Goal: Find specific page/section: Find specific page/section

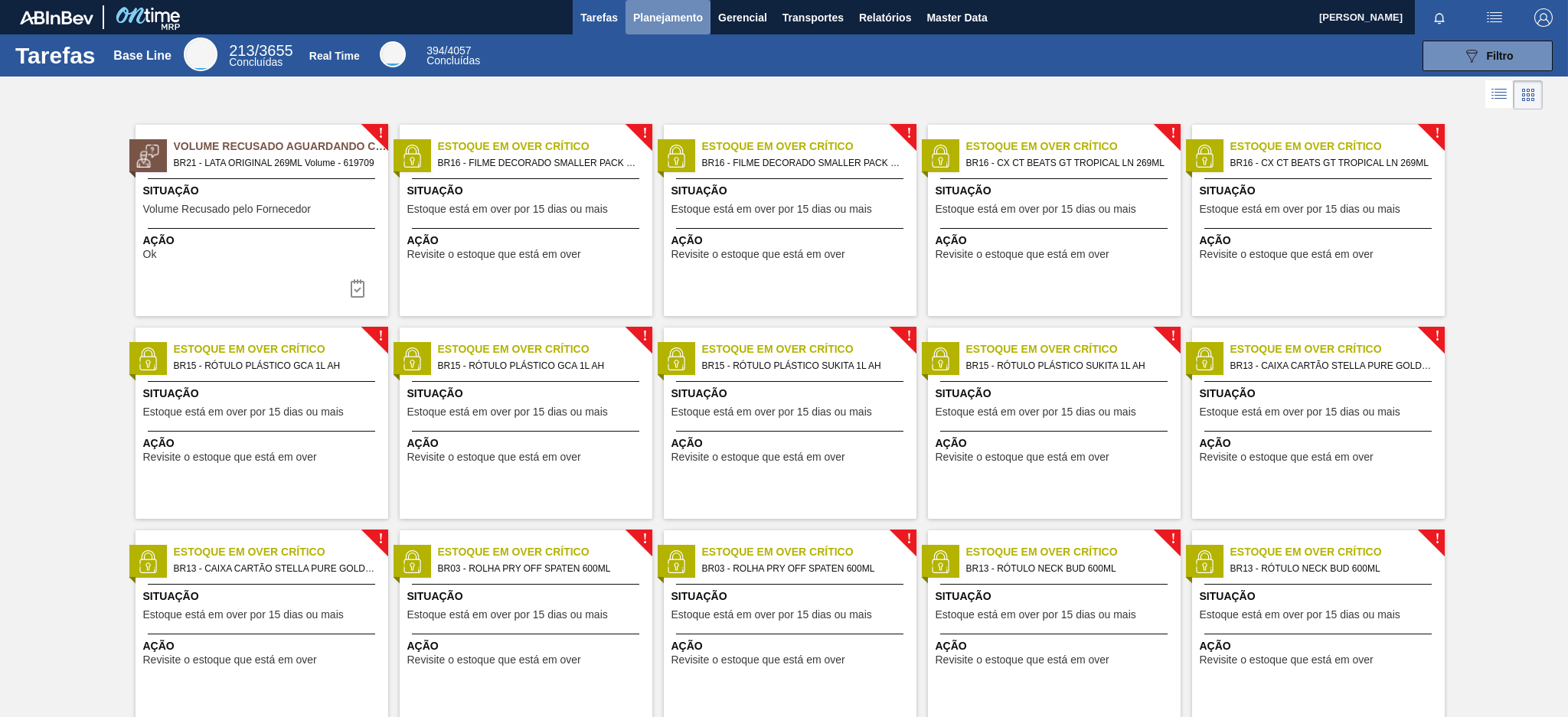
click at [672, 21] on span "Planejamento" at bounding box center [667, 18] width 70 height 19
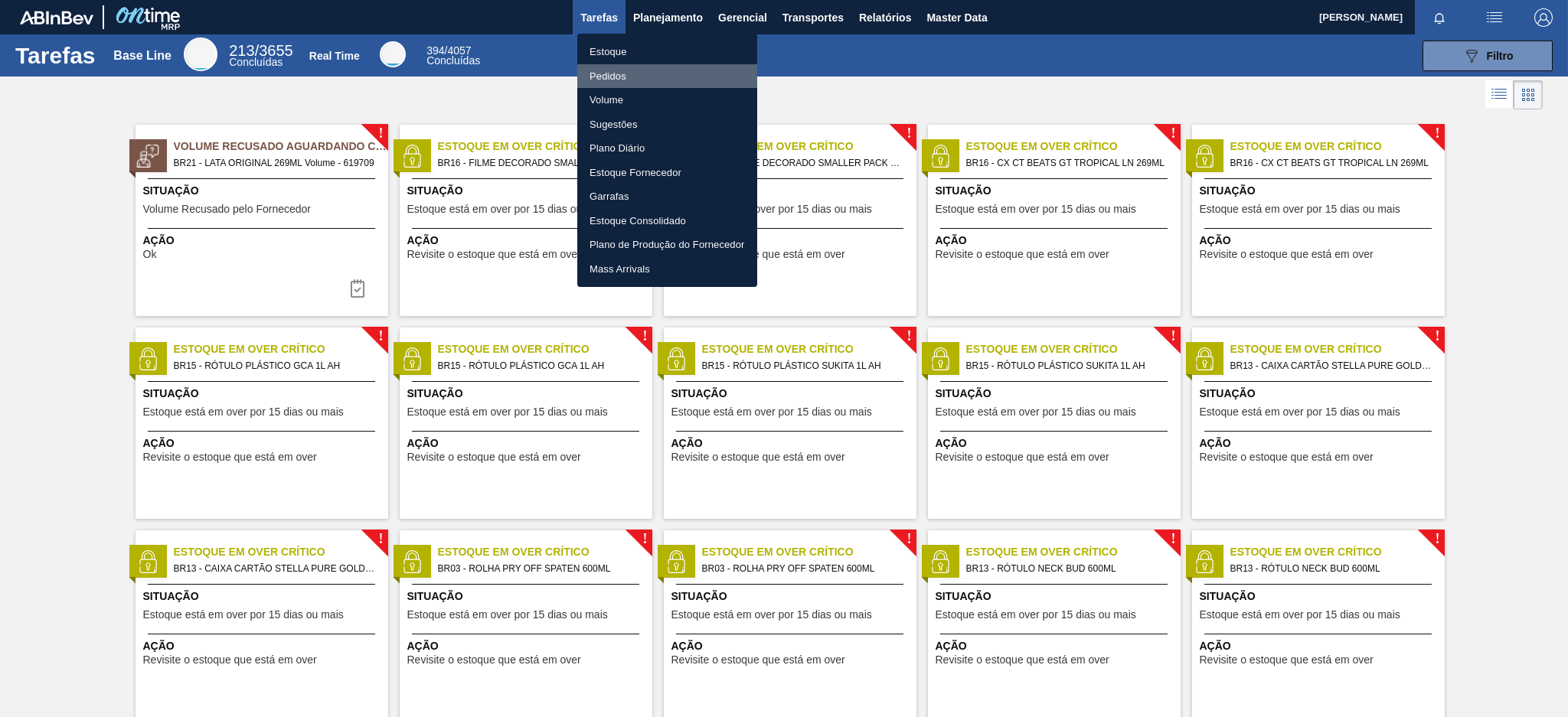
click at [628, 72] on li "Pedidos" at bounding box center [667, 76] width 180 height 24
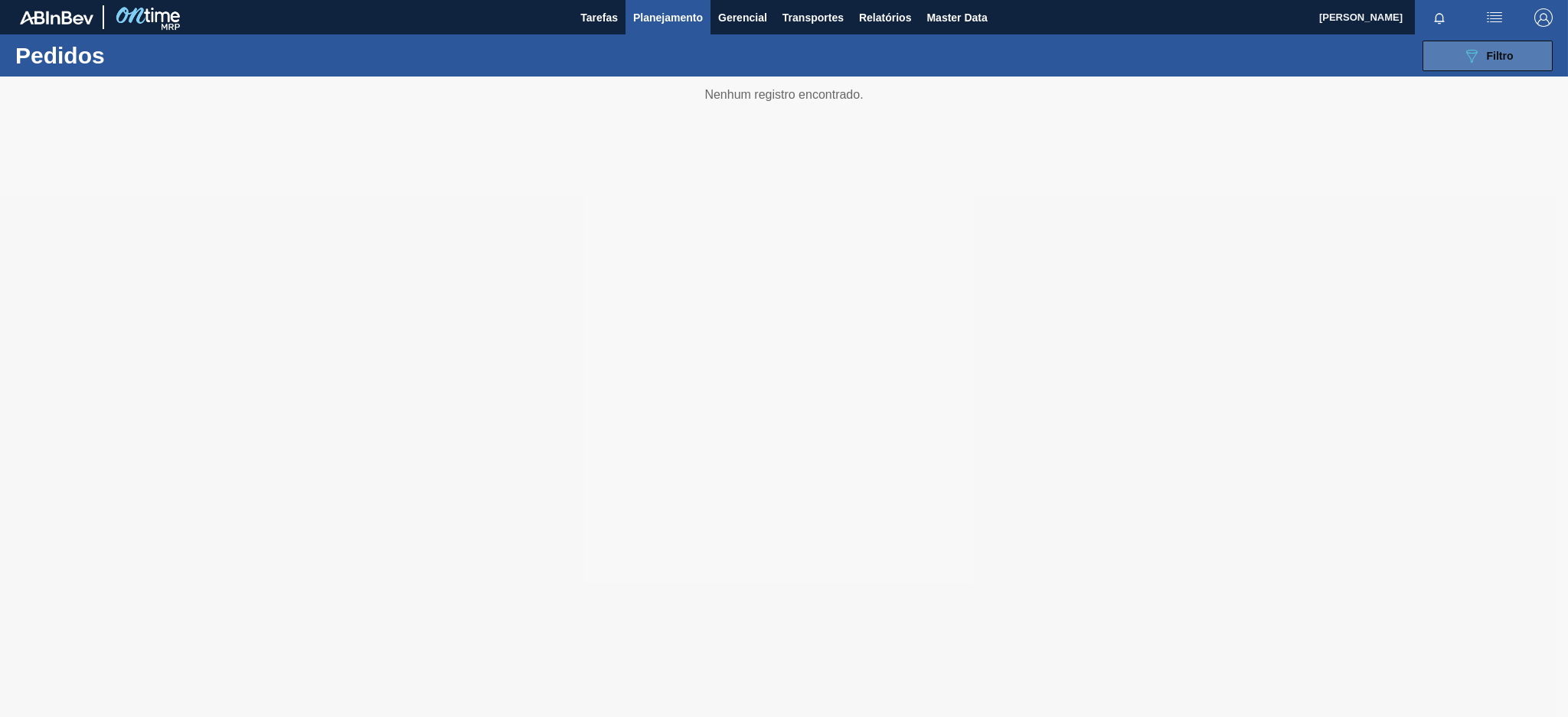
click at [1459, 57] on button "089F7B8B-B2A5-4AFE-B5C0-19BA573D28AC Filtro" at bounding box center [1487, 56] width 130 height 30
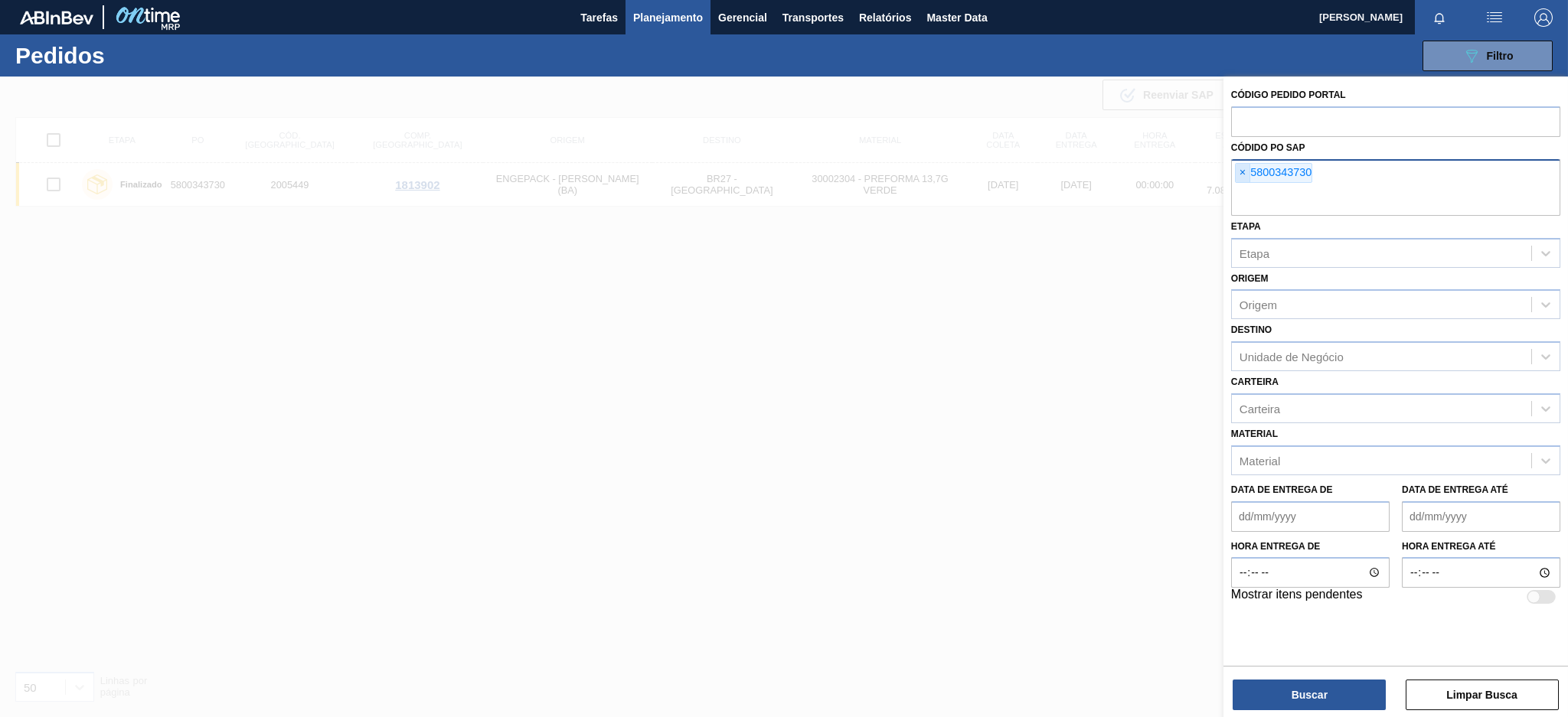
click at [1240, 170] on span "×" at bounding box center [1242, 173] width 14 height 19
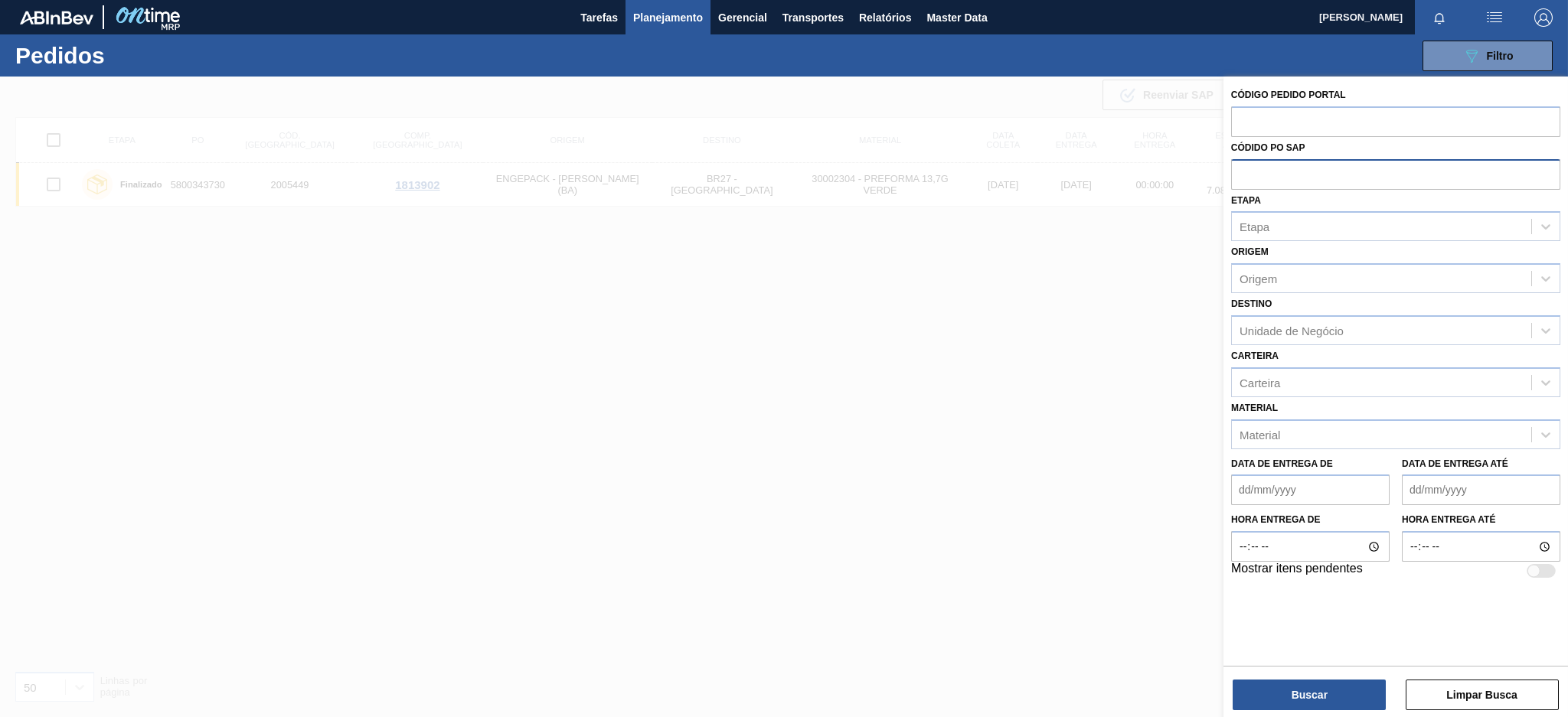
paste input "[URL][DOMAIN_NAME]"
type input "[URL][DOMAIN_NAME]"
paste input "text"
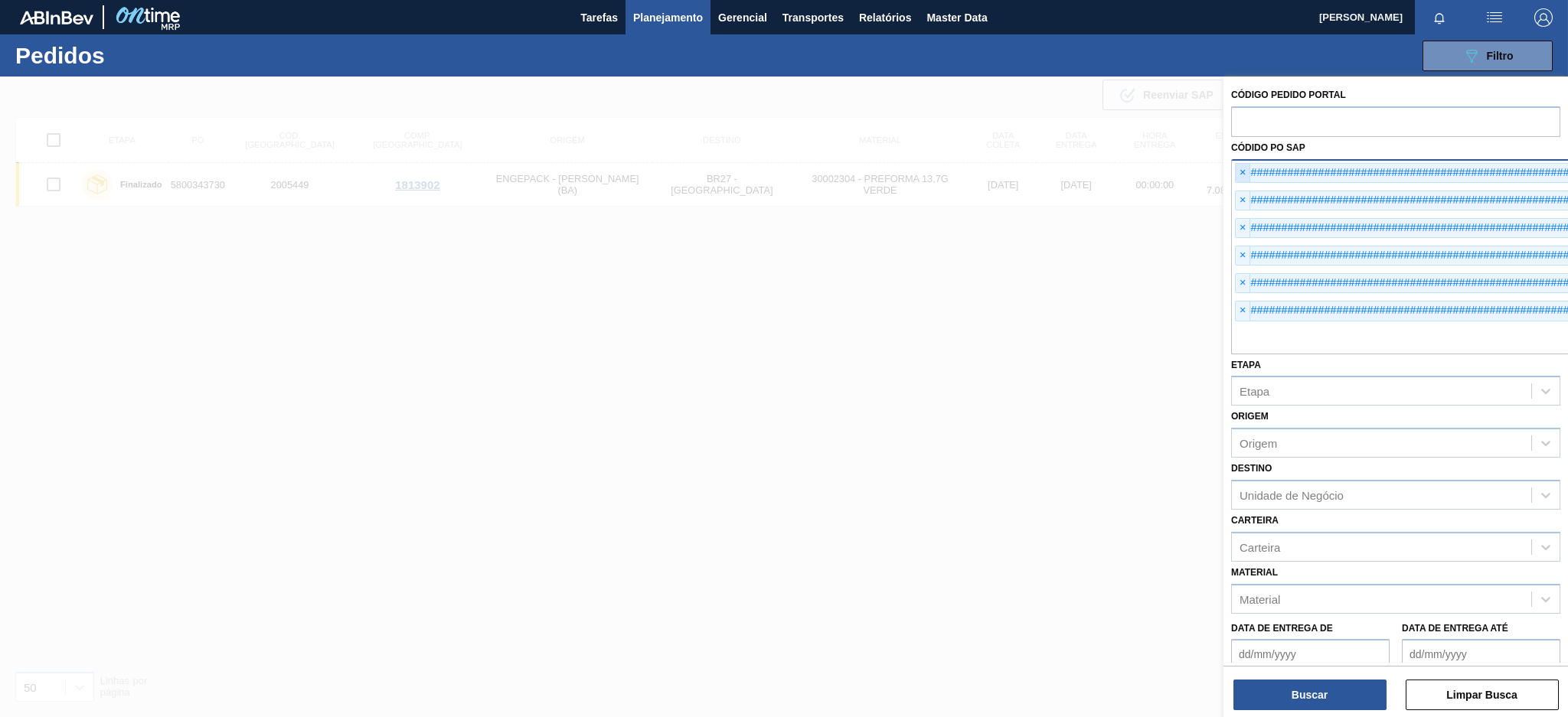
click at [1243, 167] on span "×" at bounding box center [1242, 173] width 14 height 19
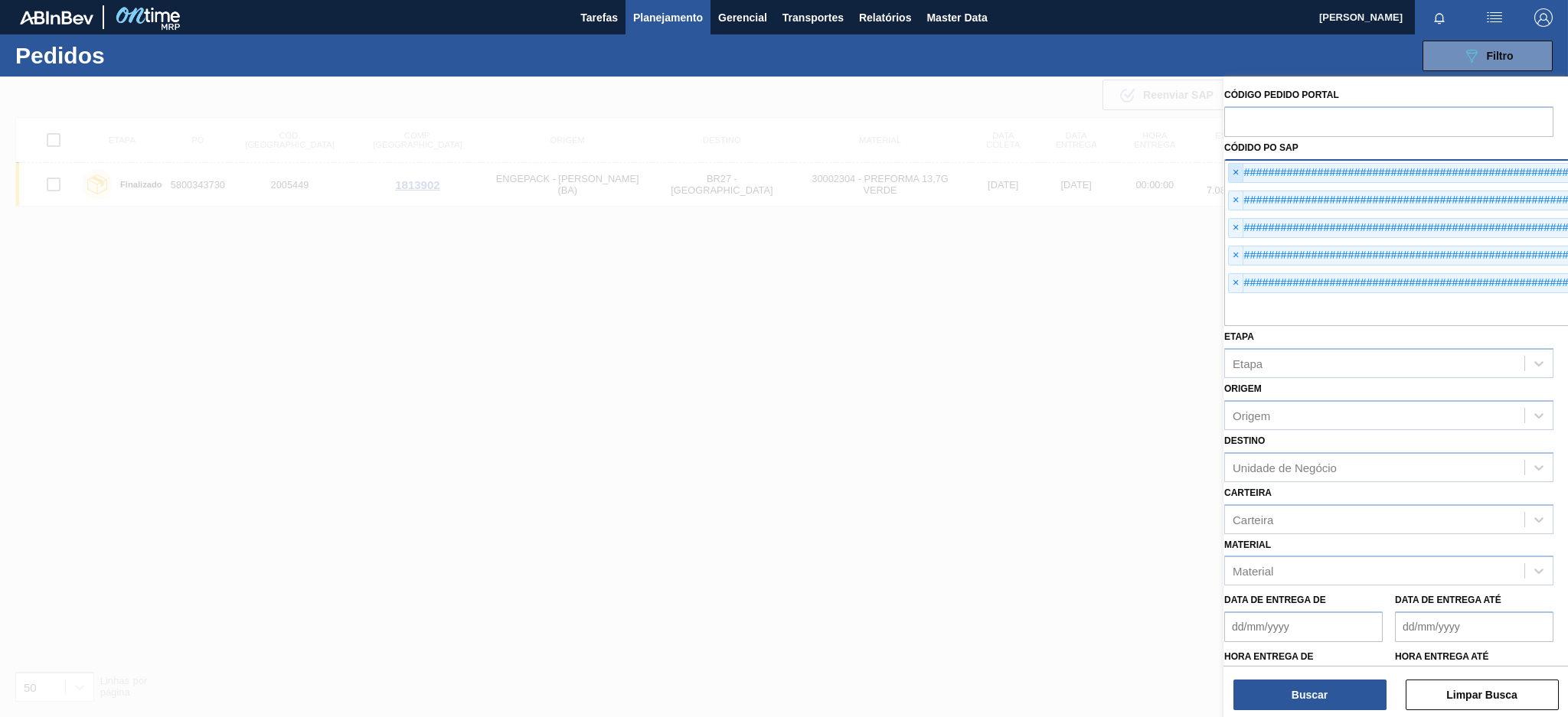
drag, startPoint x: 1243, startPoint y: 167, endPoint x: 1234, endPoint y: 172, distance: 10.3
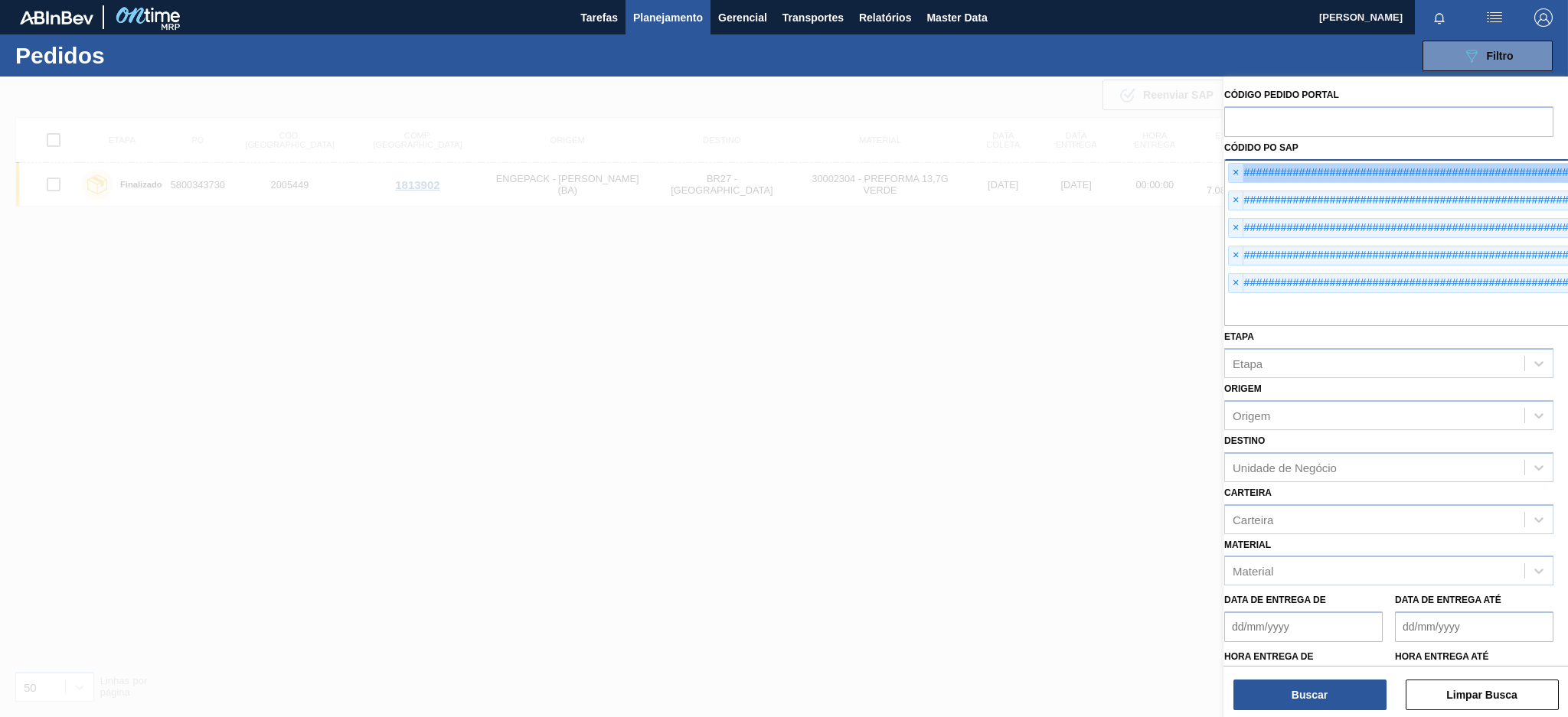
click at [1234, 172] on span "×" at bounding box center [1236, 173] width 14 height 19
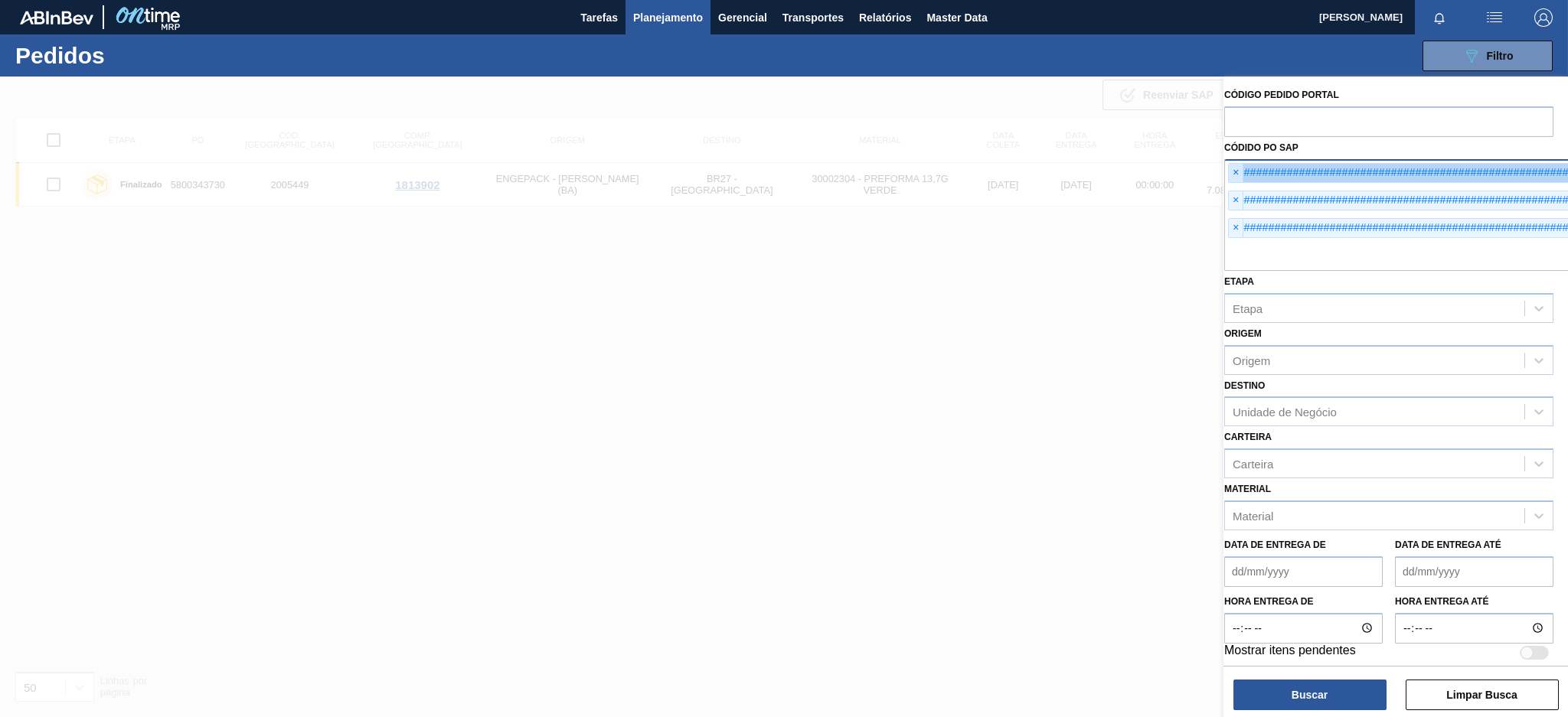
click at [1234, 172] on span "×" at bounding box center [1236, 173] width 14 height 19
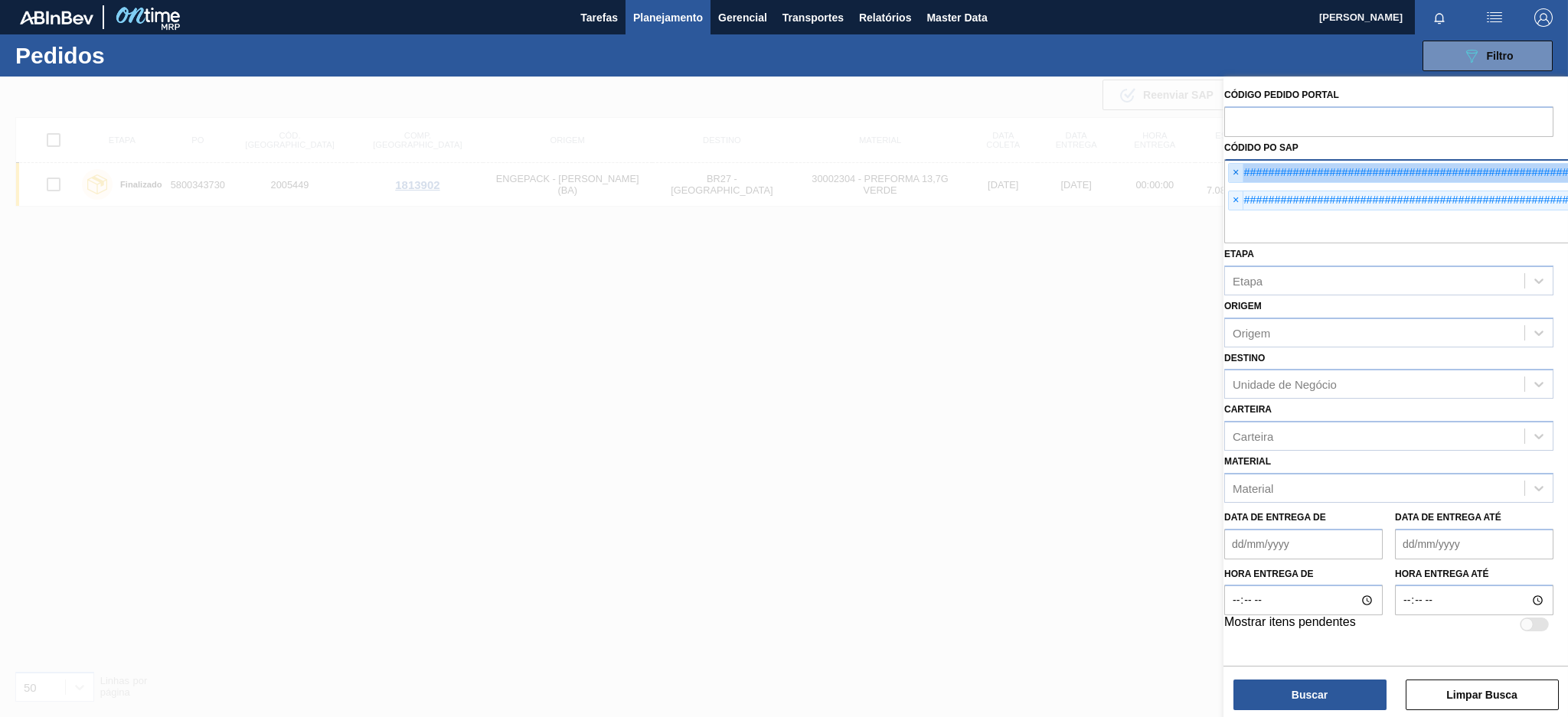
click at [1234, 172] on span "×" at bounding box center [1236, 173] width 14 height 19
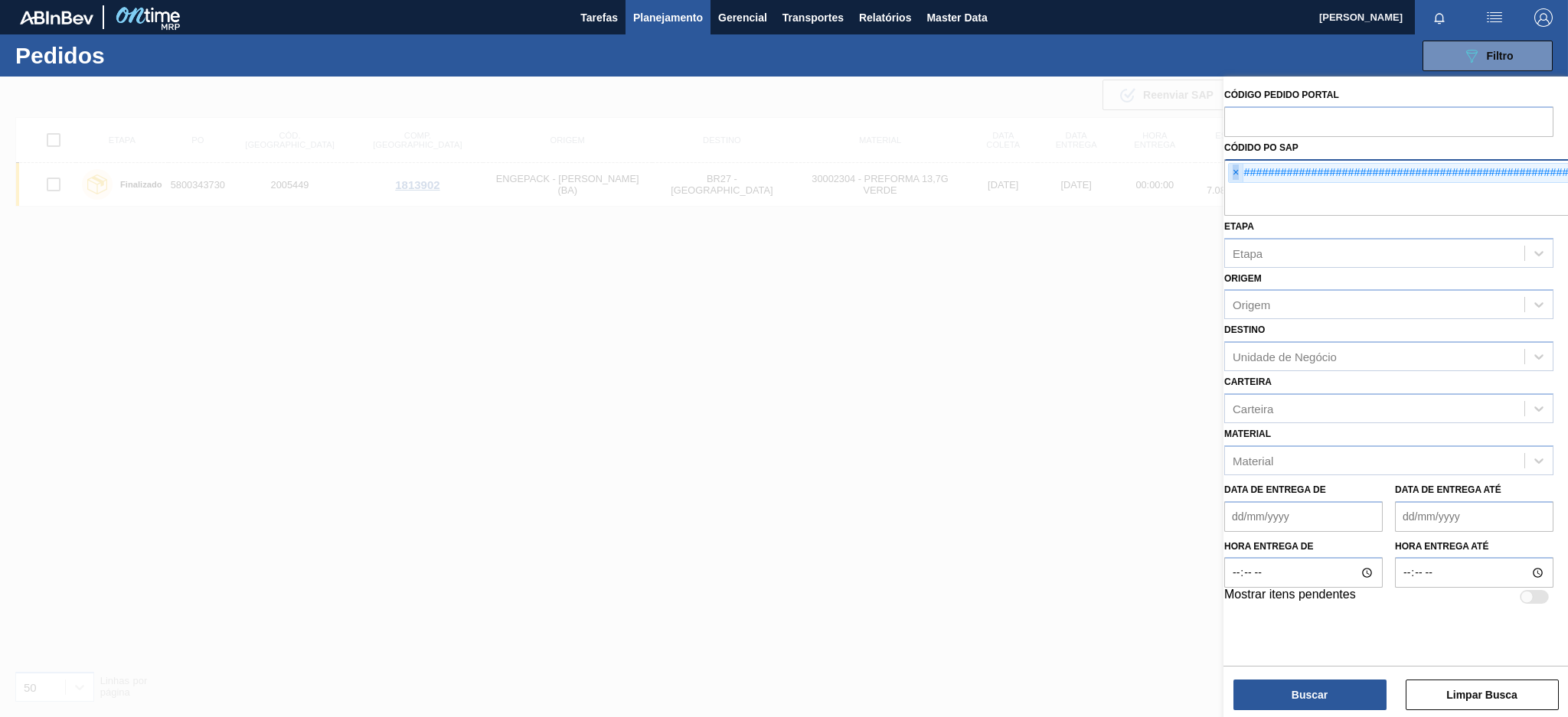
click at [1234, 172] on span "×" at bounding box center [1236, 173] width 14 height 19
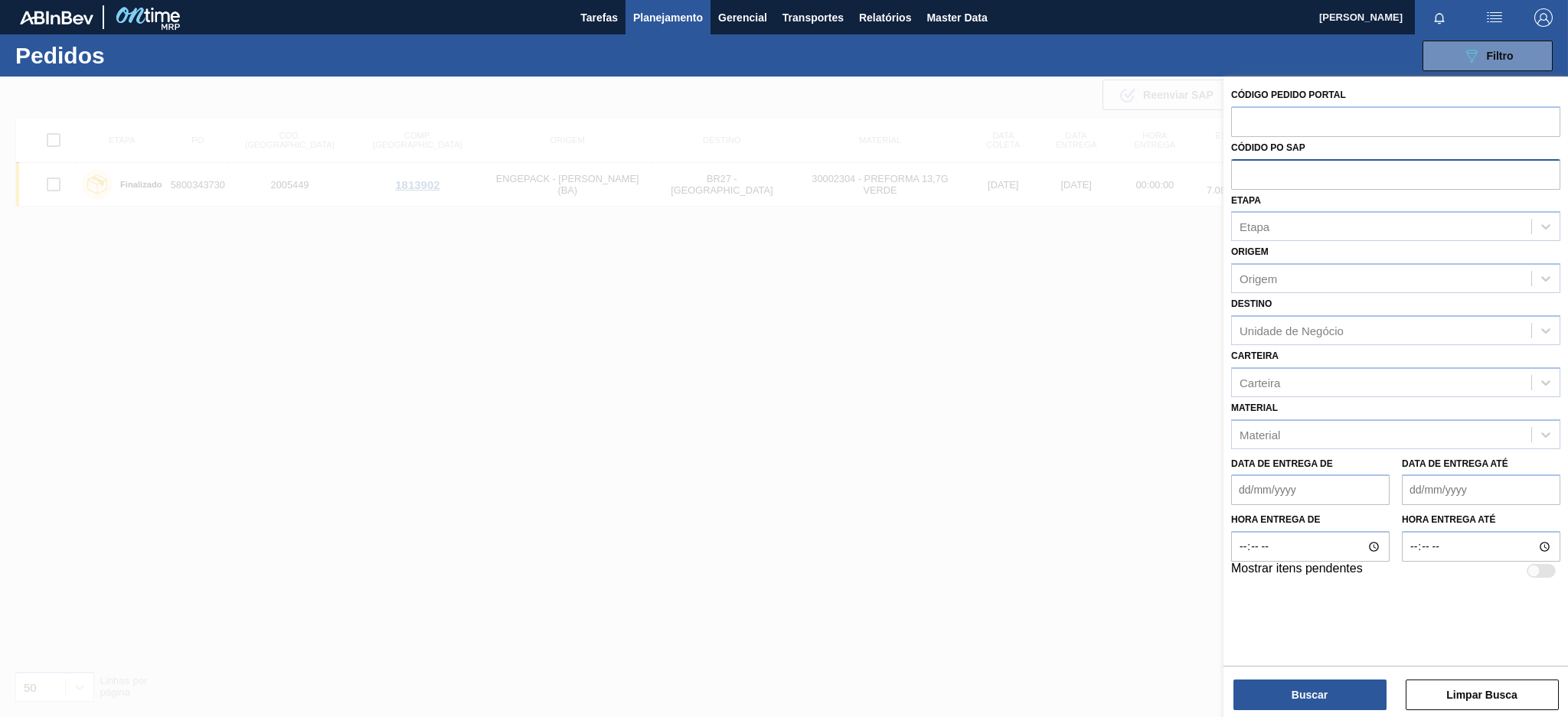
scroll to position [0, 0]
click at [1234, 172] on input "text" at bounding box center [1395, 173] width 329 height 29
paste input "text"
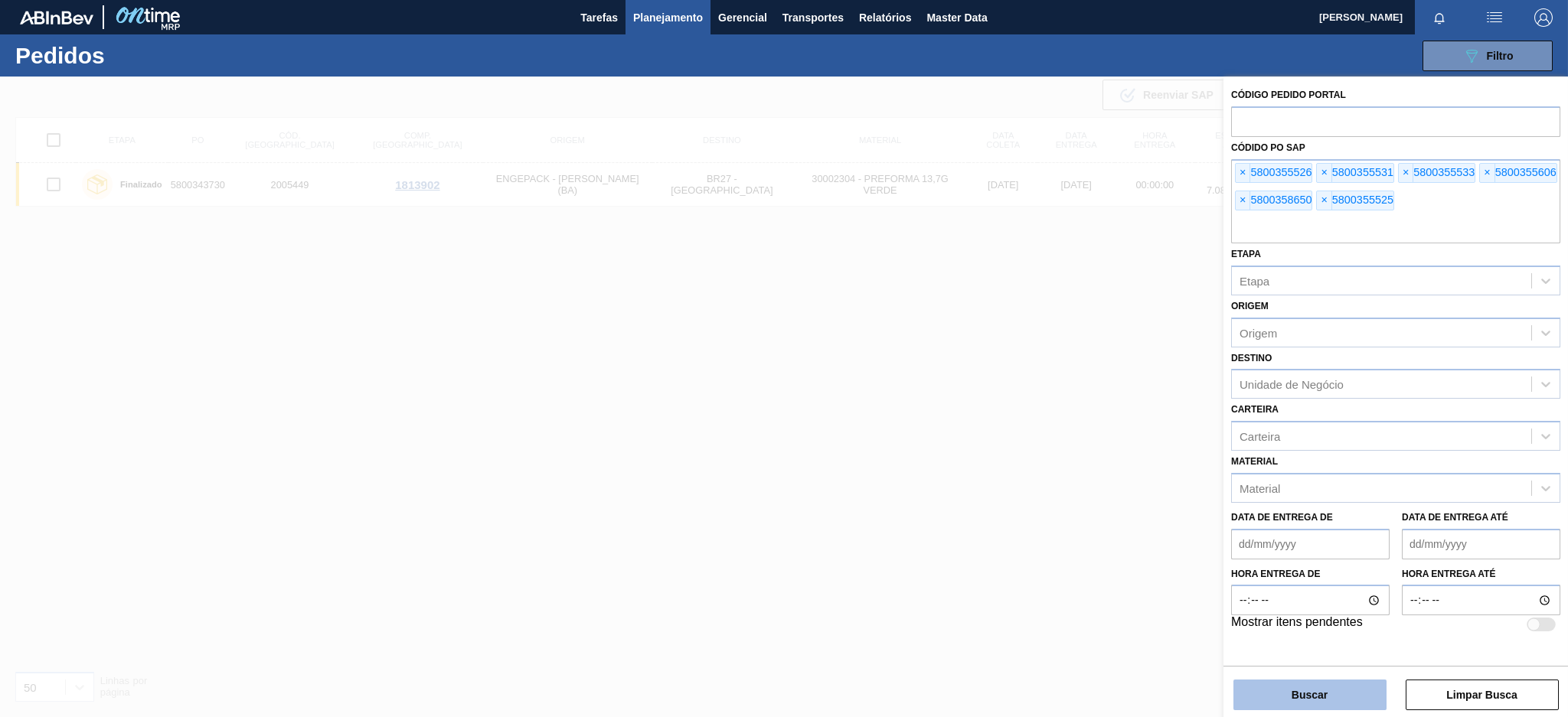
click at [1342, 682] on button "Buscar" at bounding box center [1310, 695] width 153 height 30
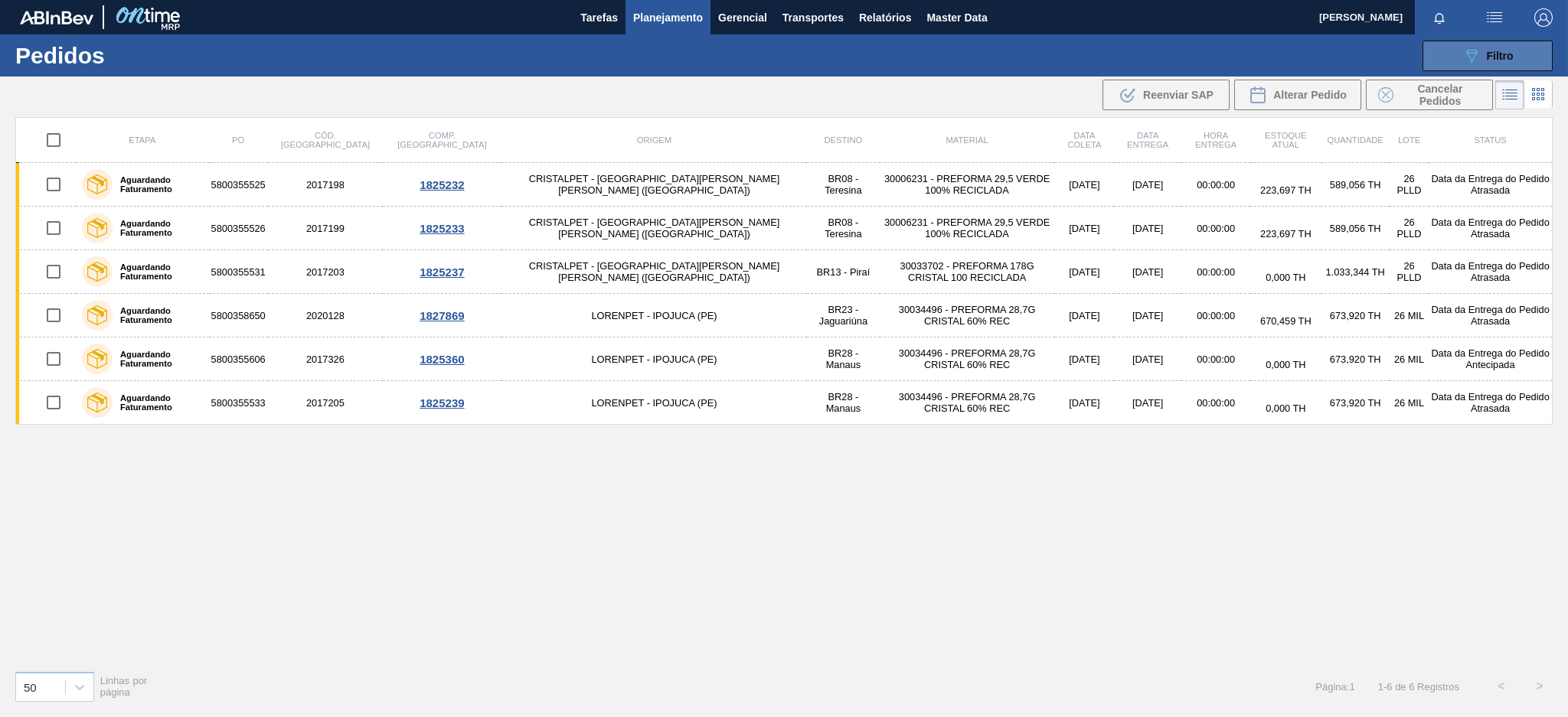
click at [1492, 46] on div "089F7B8B-B2A5-4AFE-B5C0-19BA573D28AC Filtro" at bounding box center [1488, 56] width 51 height 19
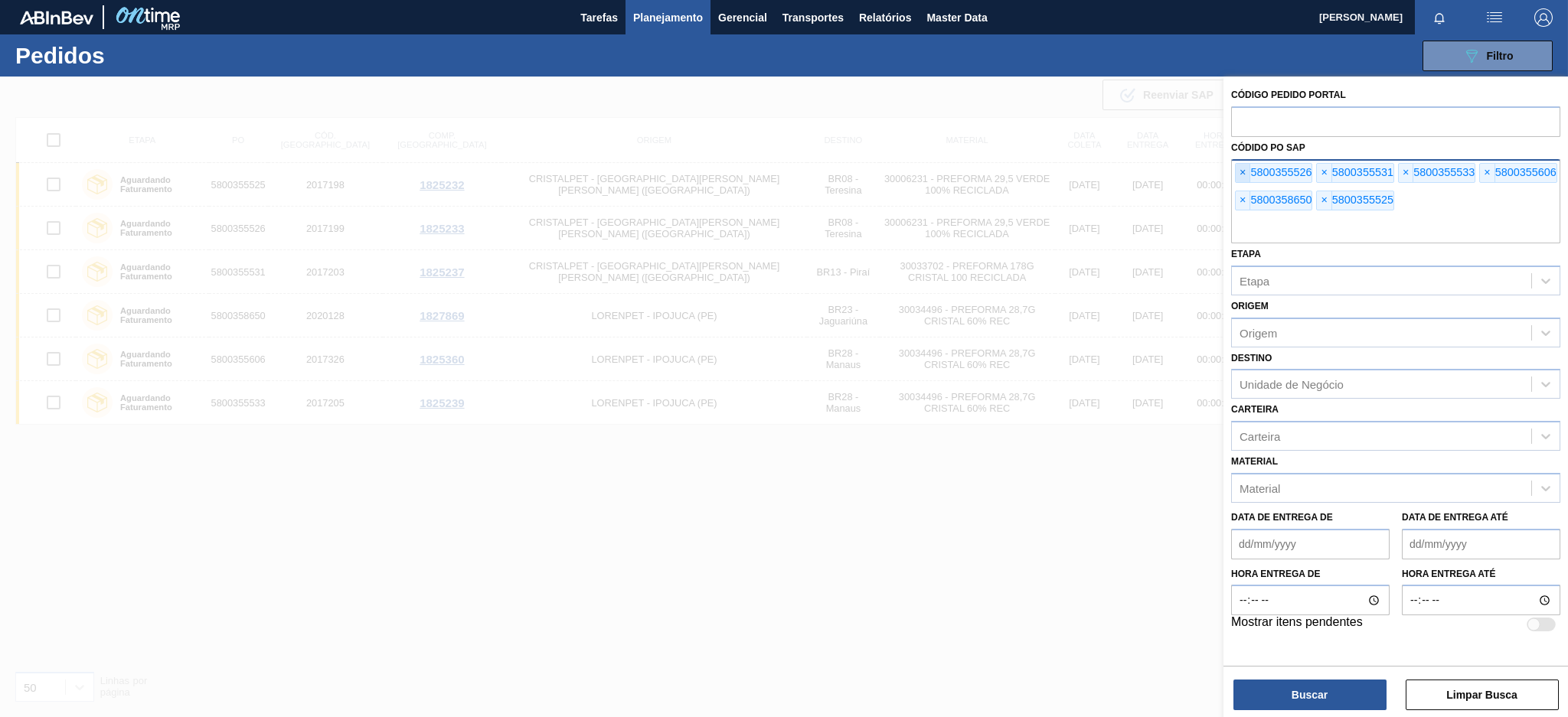
click at [1244, 171] on span "×" at bounding box center [1242, 173] width 14 height 19
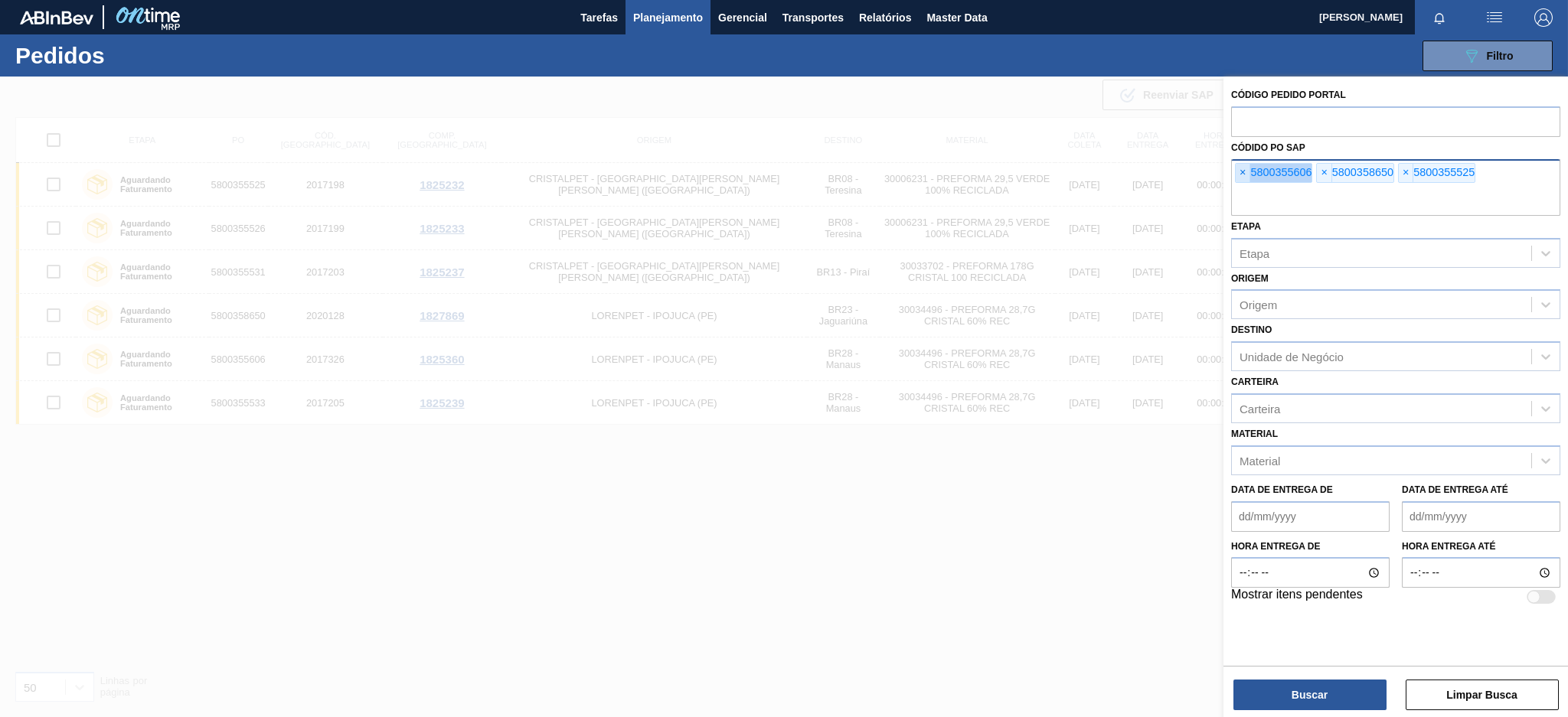
click at [1244, 171] on span "×" at bounding box center [1242, 173] width 14 height 19
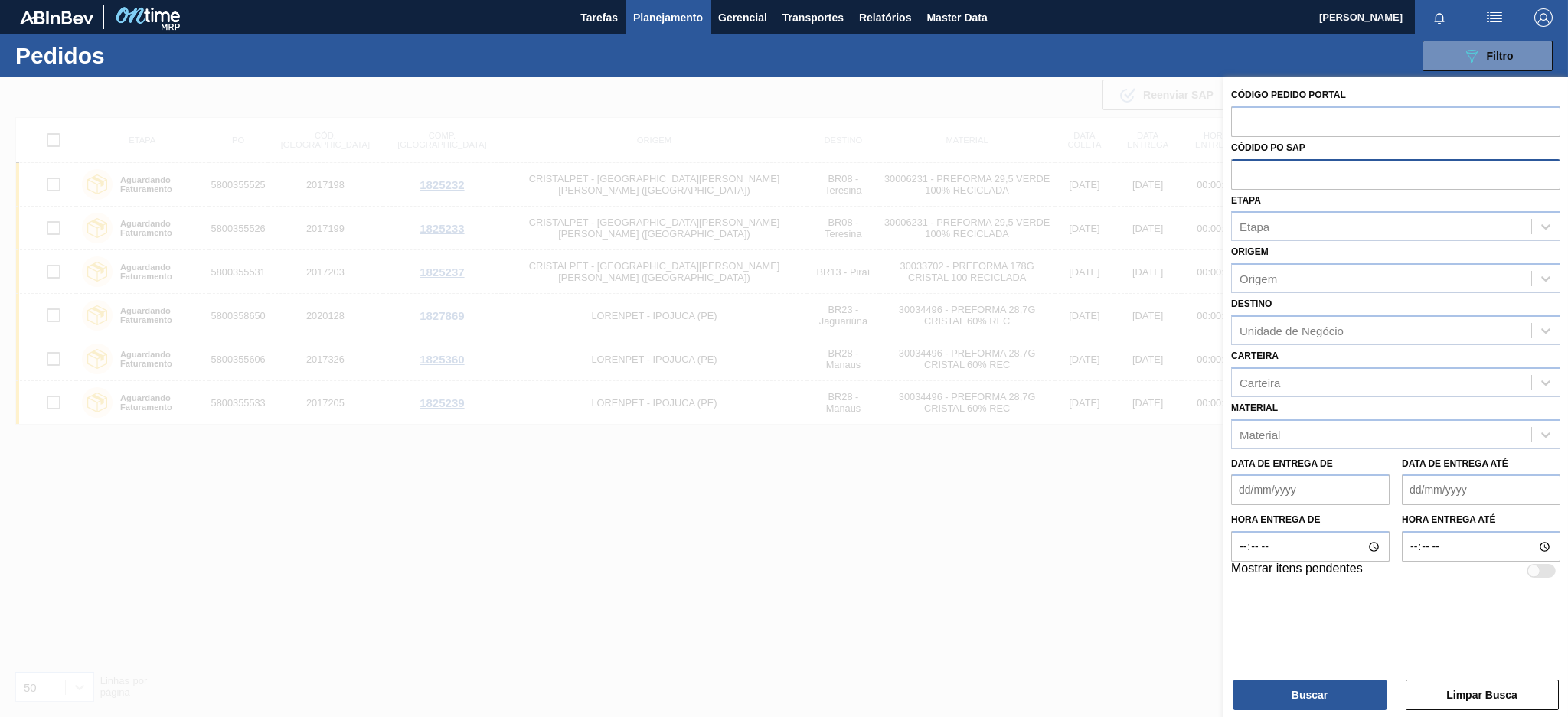
click at [1244, 171] on input "text" at bounding box center [1395, 173] width 329 height 29
paste input "text"
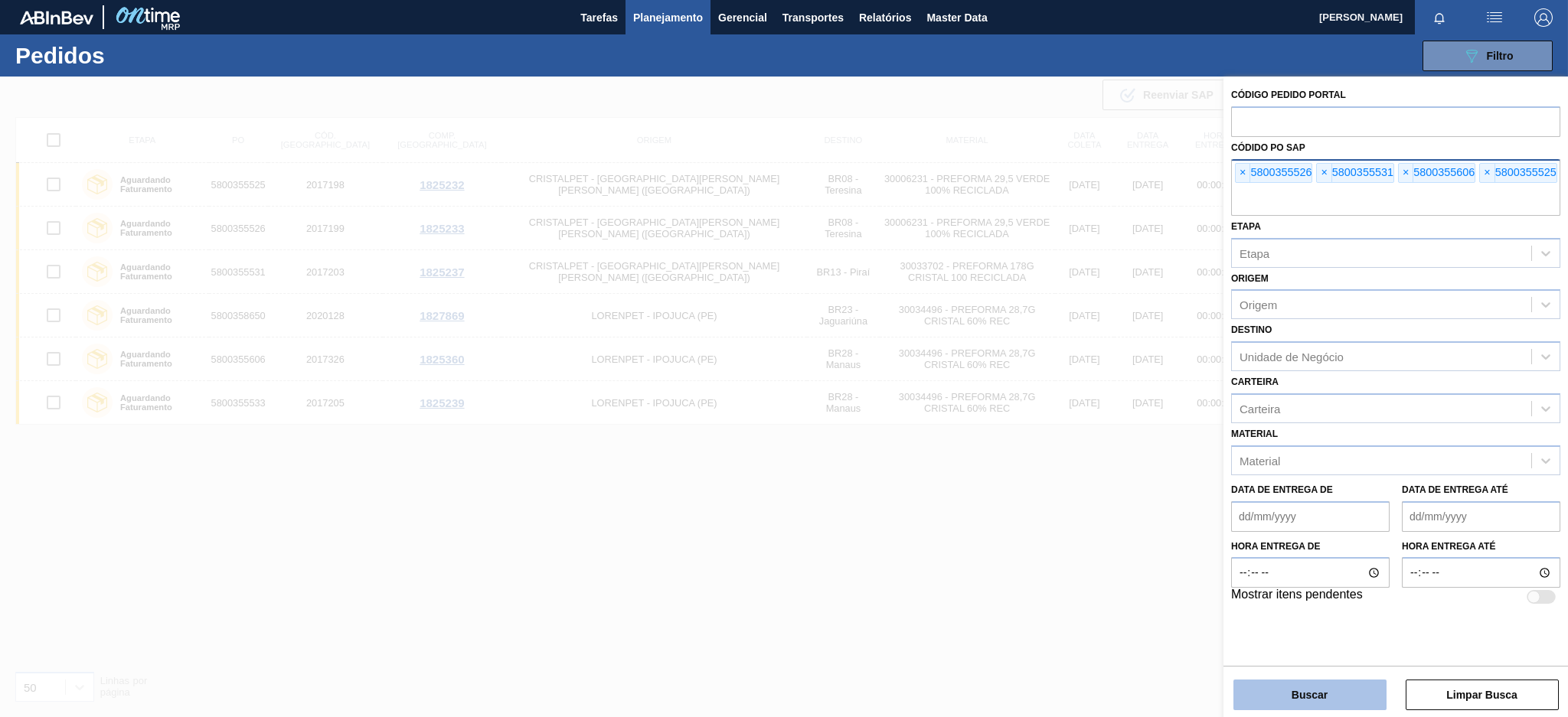
click at [1248, 691] on button "Buscar" at bounding box center [1310, 695] width 153 height 30
